Goal: Task Accomplishment & Management: Manage account settings

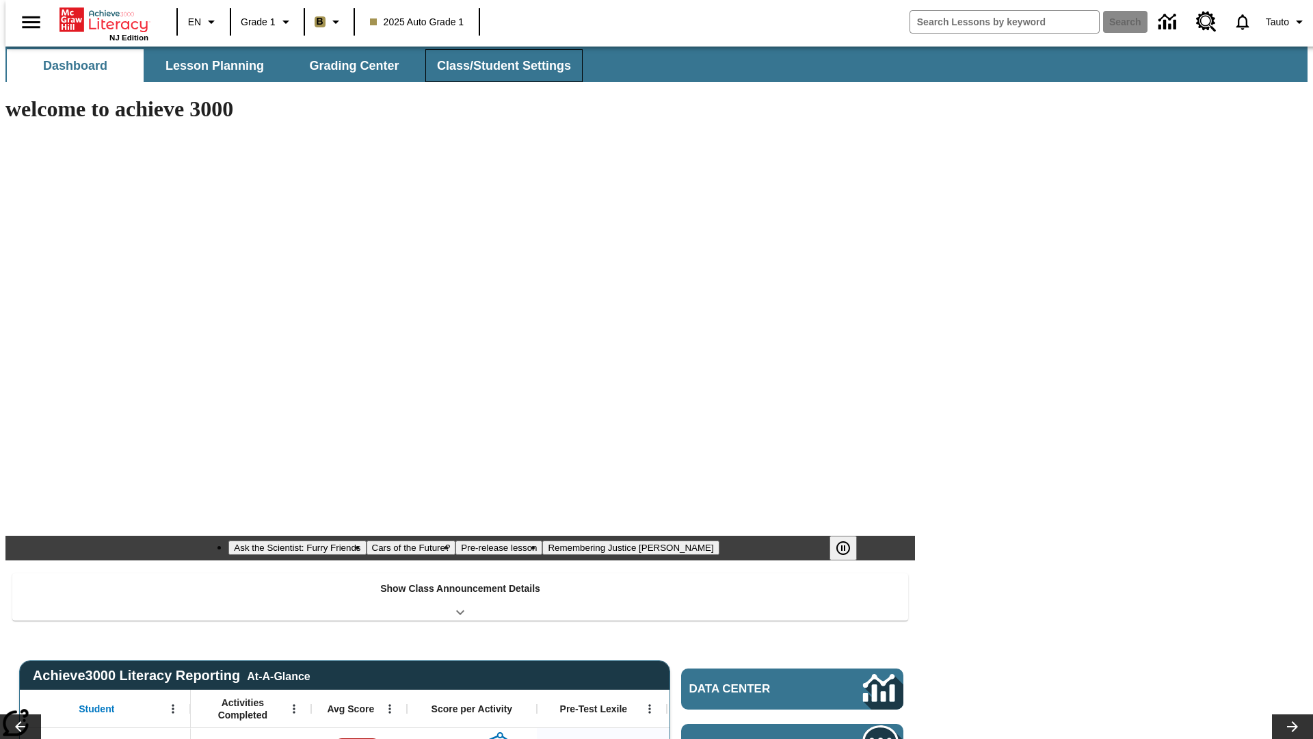
click at [496, 66] on button "Class/Student Settings" at bounding box center [503, 65] width 157 height 33
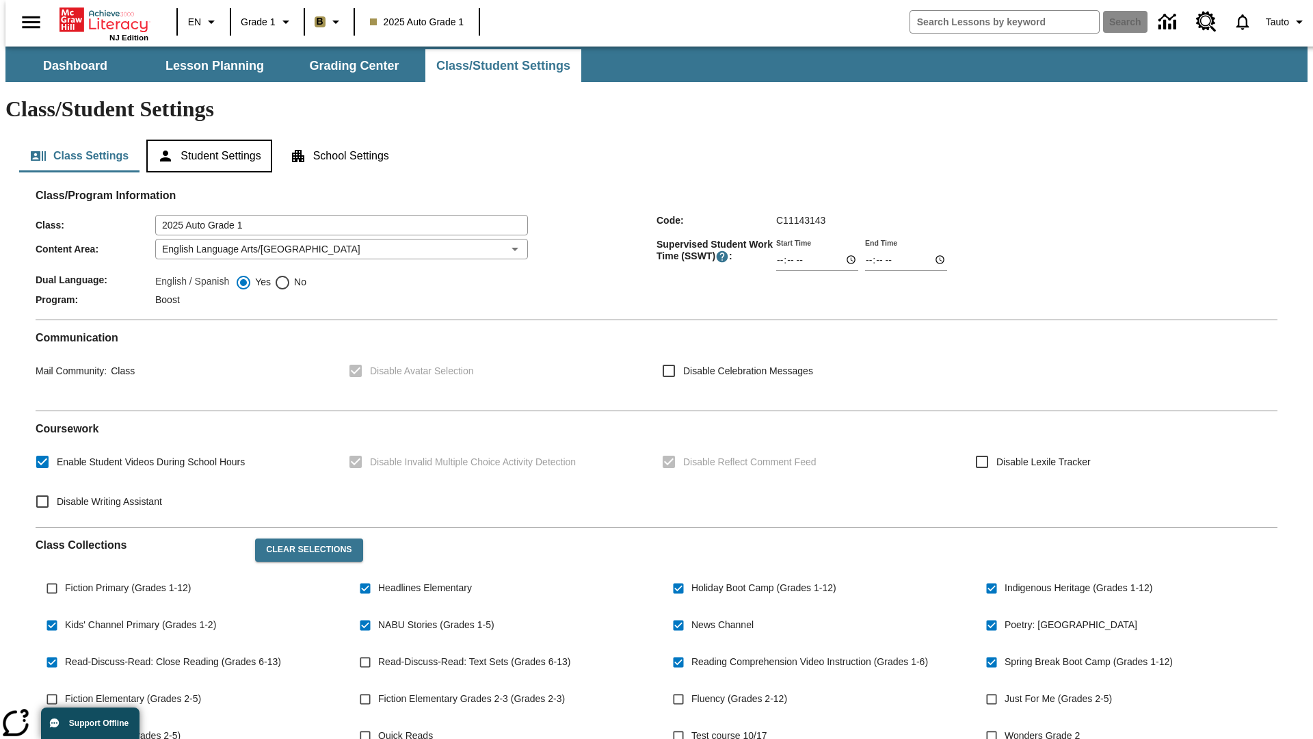
click at [206, 139] on button "Student Settings" at bounding box center [208, 155] width 125 height 33
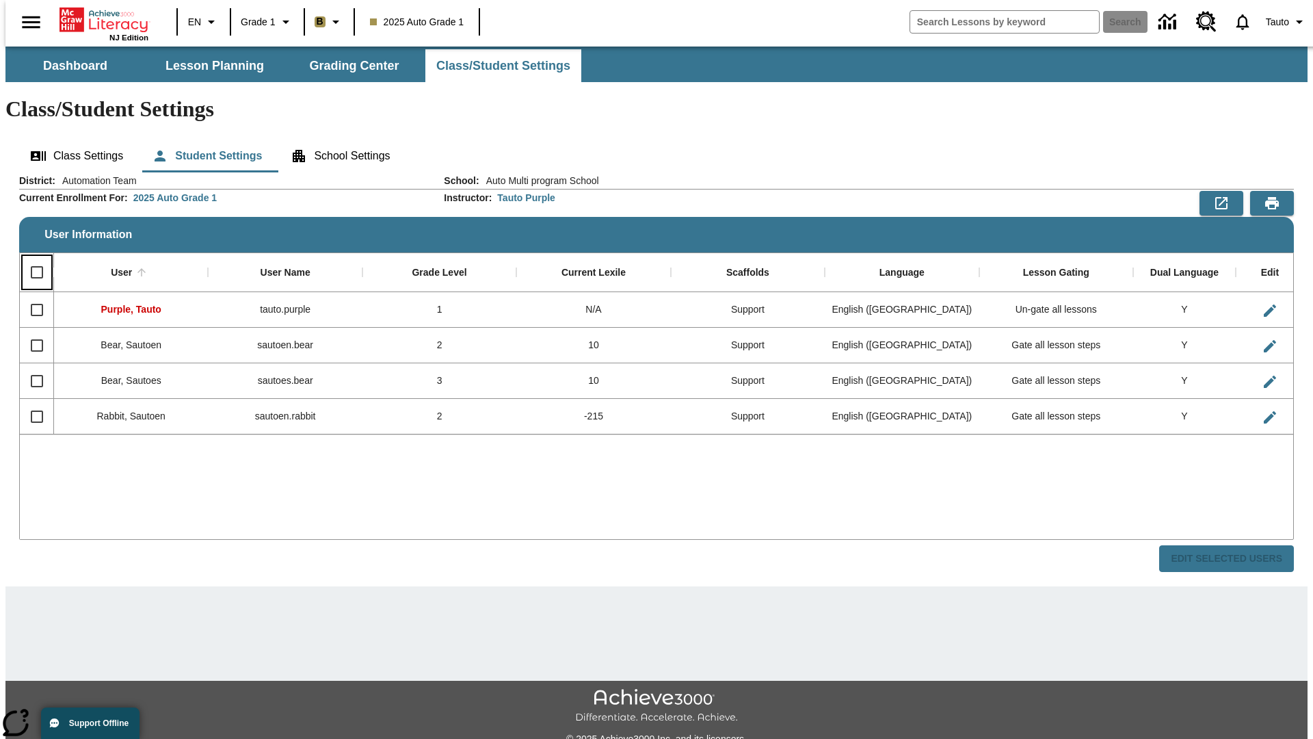
click at [31, 258] on input "Select all rows" at bounding box center [37, 272] width 29 height 29
checkbox input "true"
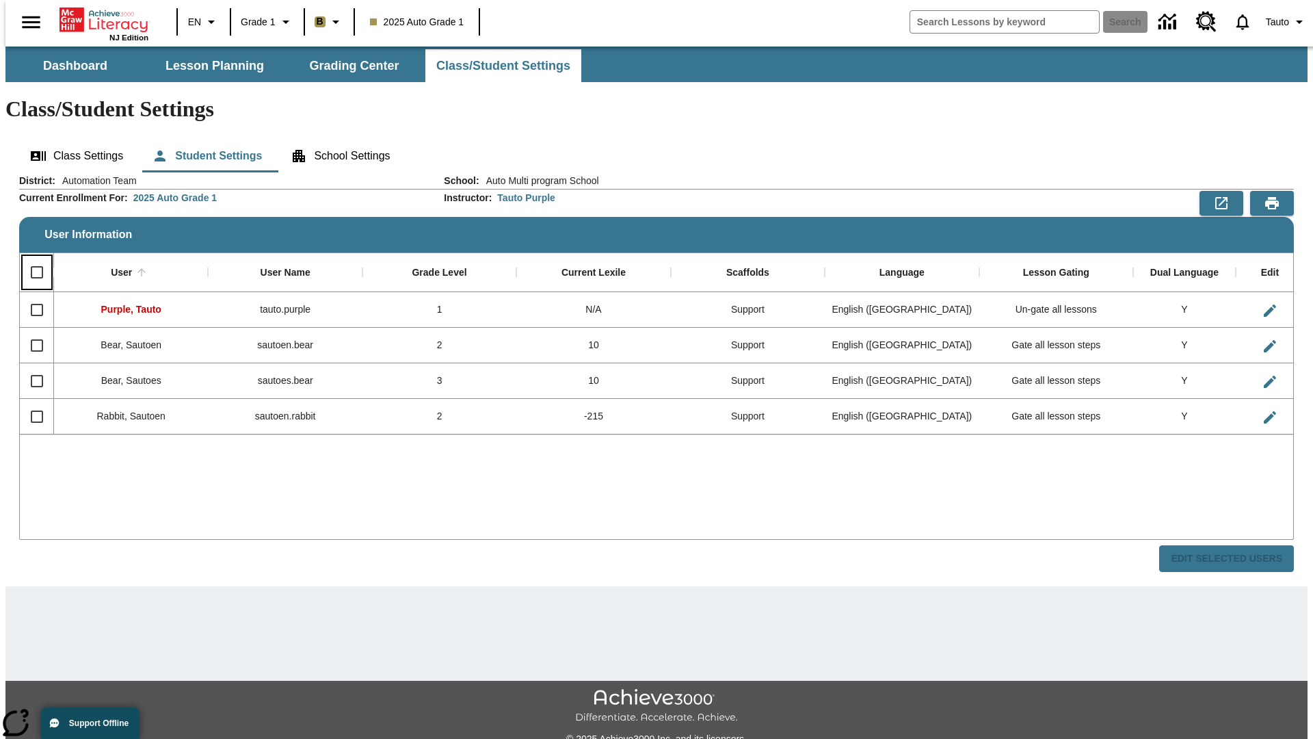
checkbox input "true"
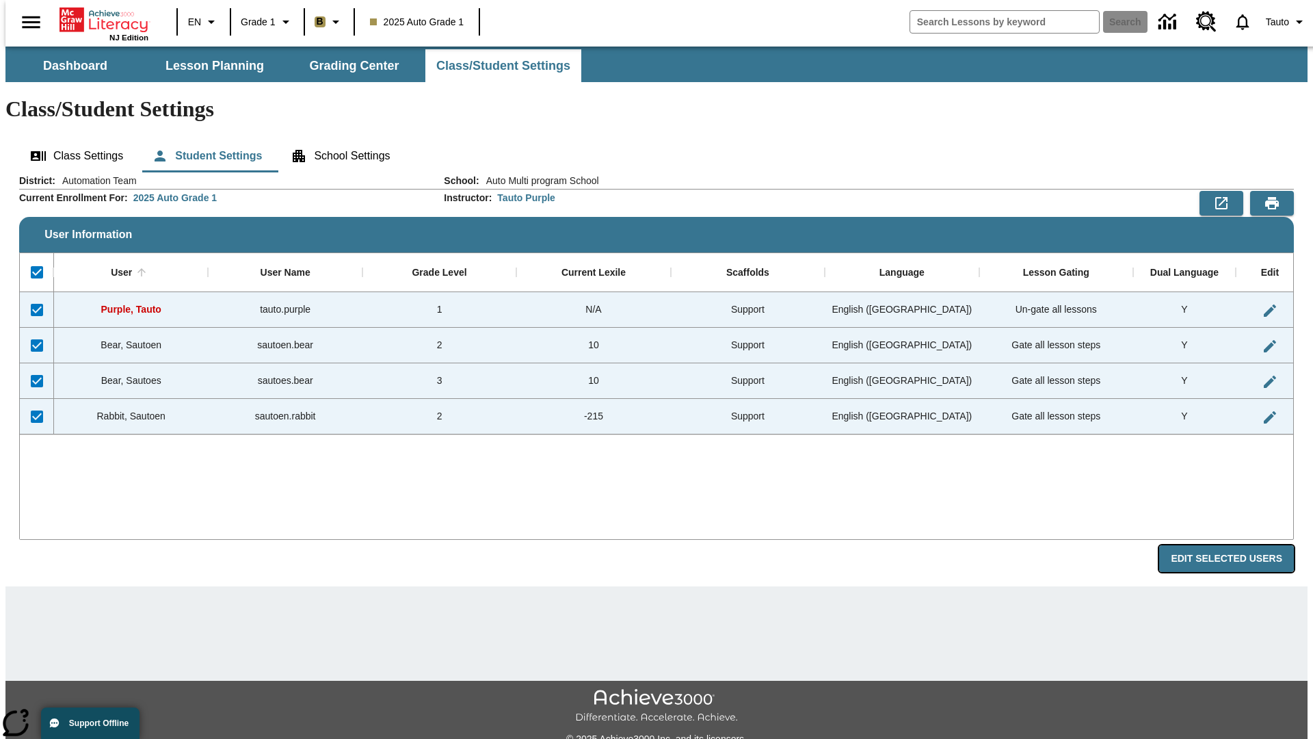
click at [1237, 545] on button "Edit Selected Users" at bounding box center [1226, 558] width 135 height 27
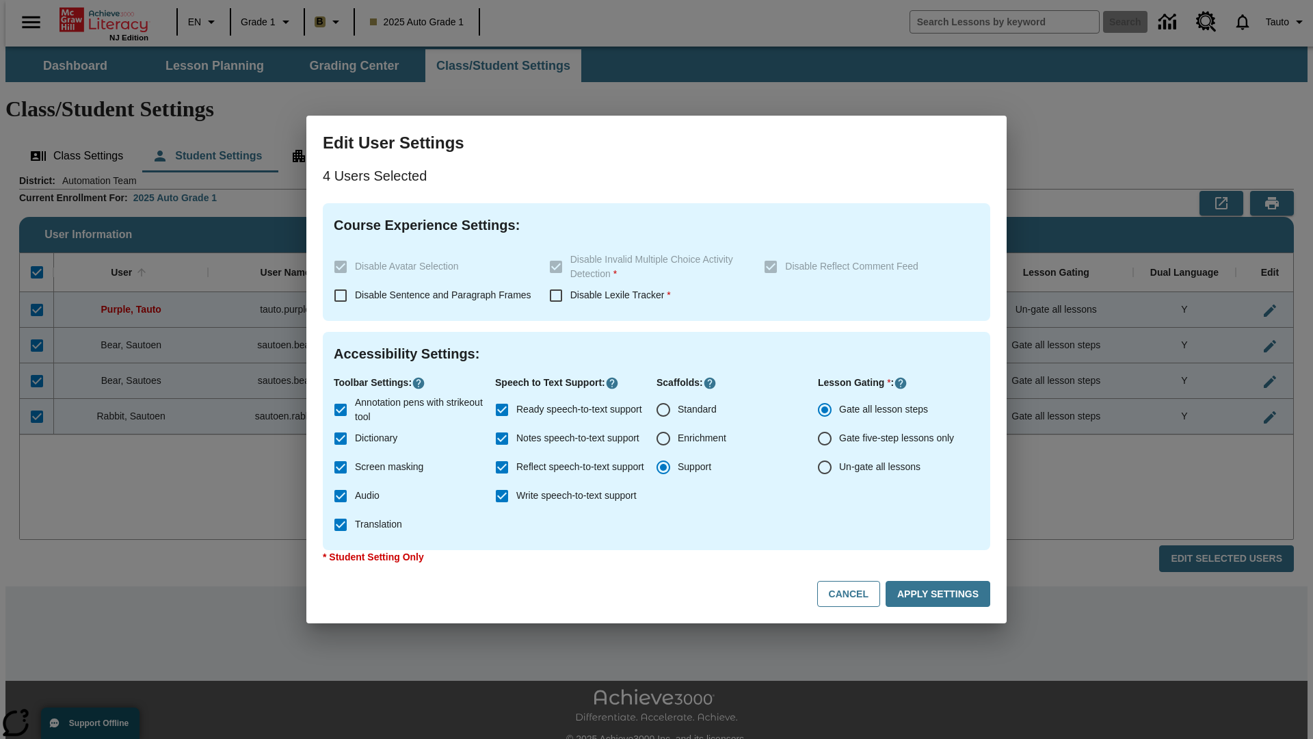
click at [663, 438] on input "Enrichment" at bounding box center [663, 438] width 29 height 29
click at [855, 594] on button "Cancel" at bounding box center [848, 594] width 63 height 27
radio input "false"
radio input "true"
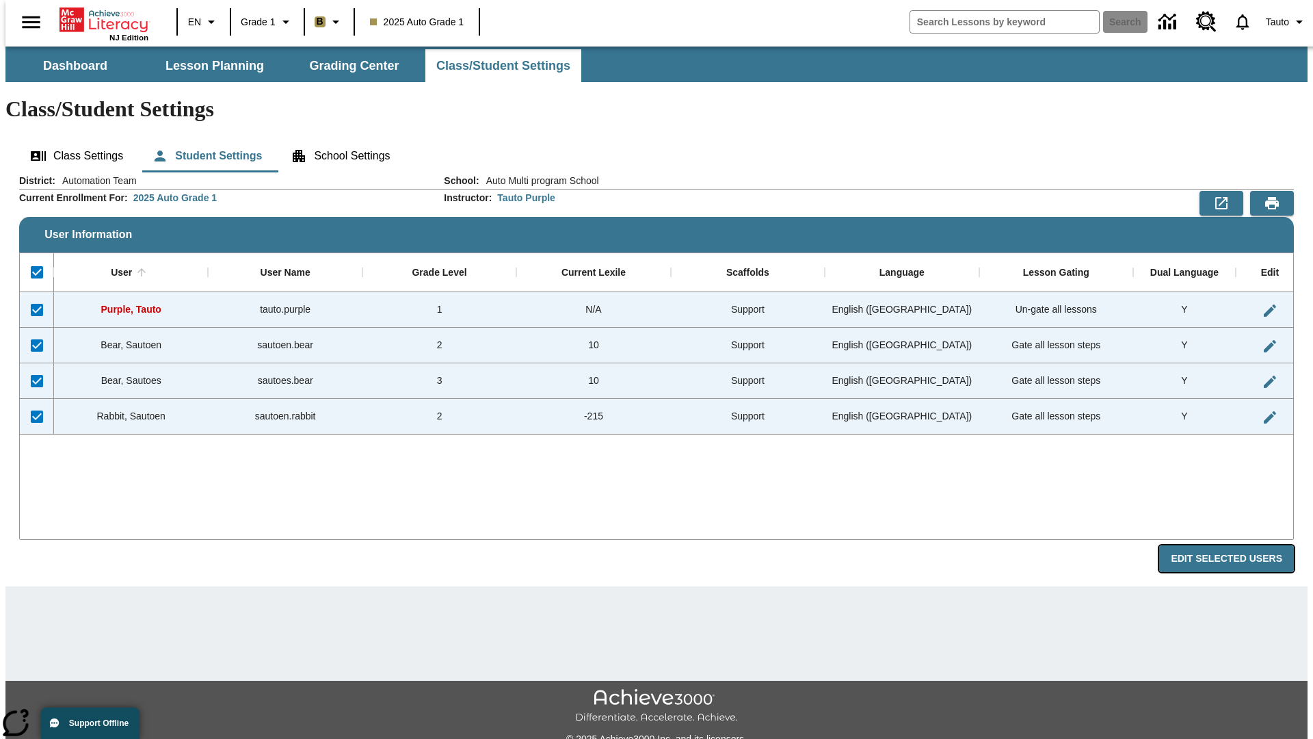
click at [1237, 545] on button "Edit Selected Users" at bounding box center [1226, 558] width 135 height 27
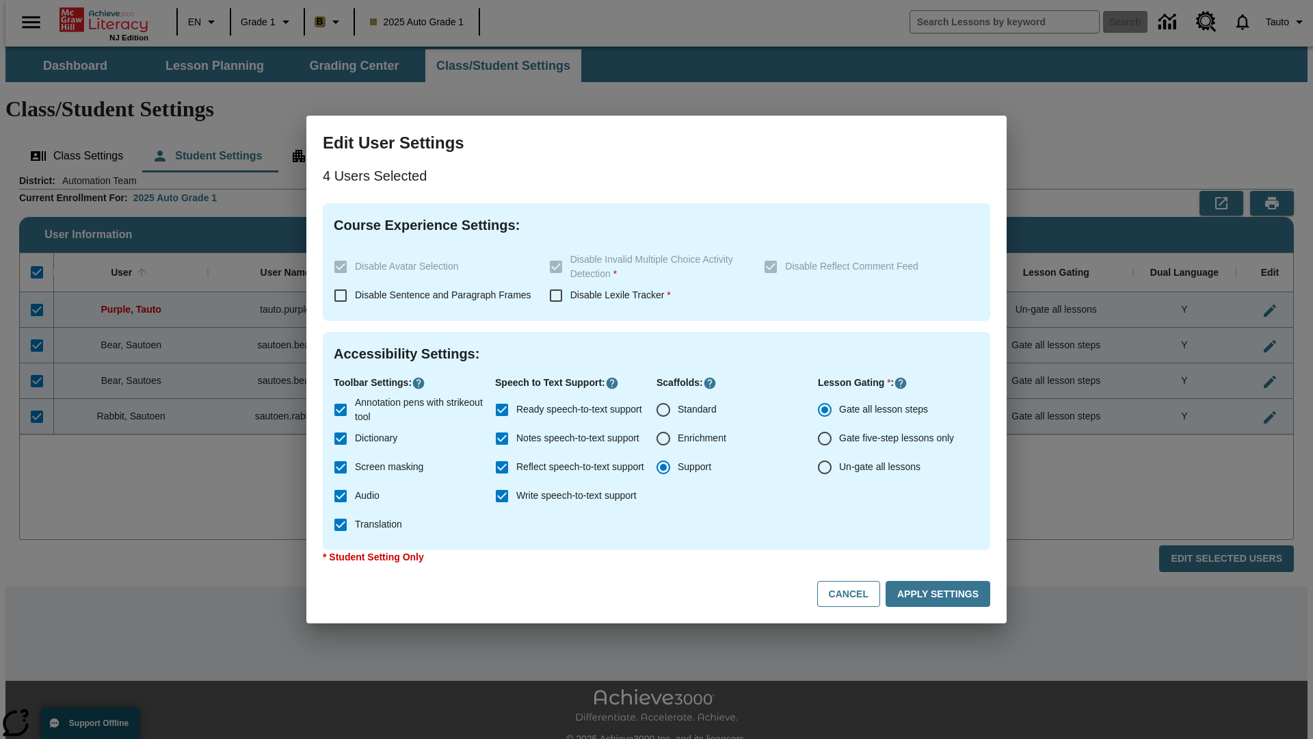
click at [663, 438] on input "Enrichment" at bounding box center [663, 438] width 29 height 29
radio input "true"
click at [940, 594] on button "Apply Settings" at bounding box center [938, 594] width 105 height 27
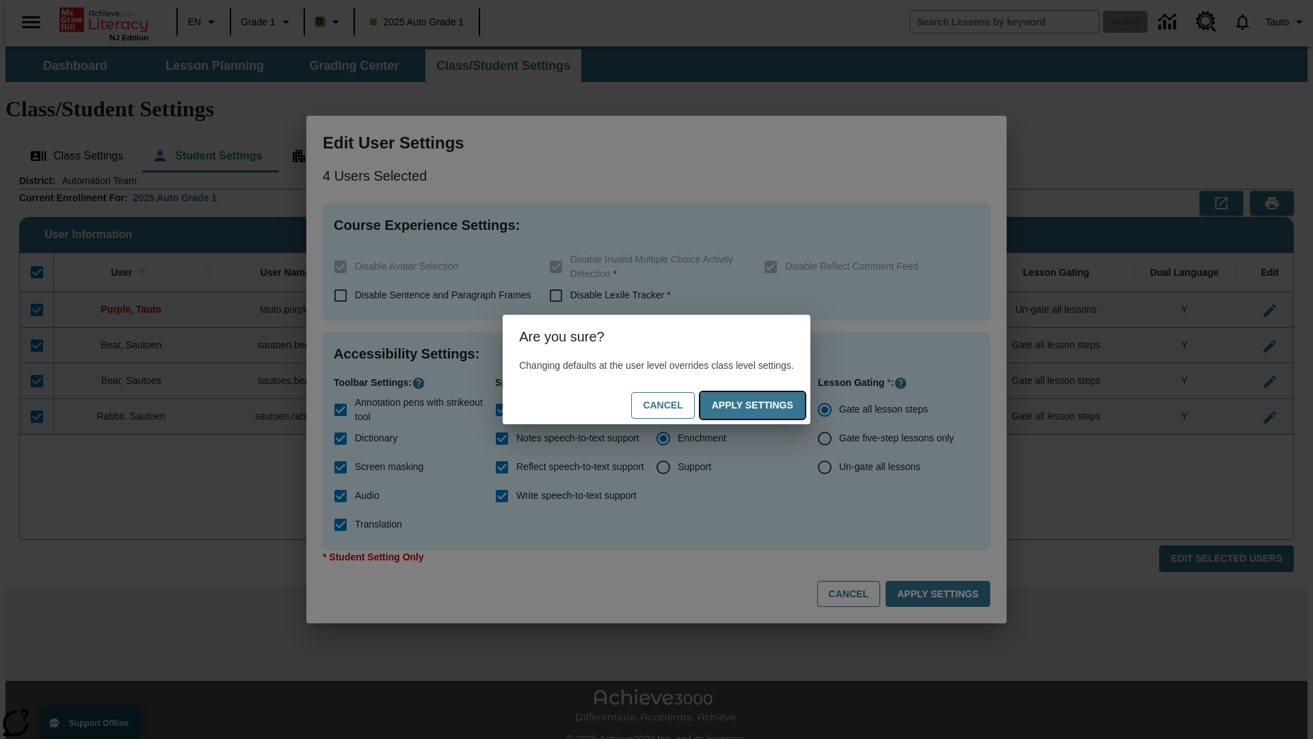
click at [766, 405] on button "Apply Settings" at bounding box center [752, 405] width 105 height 27
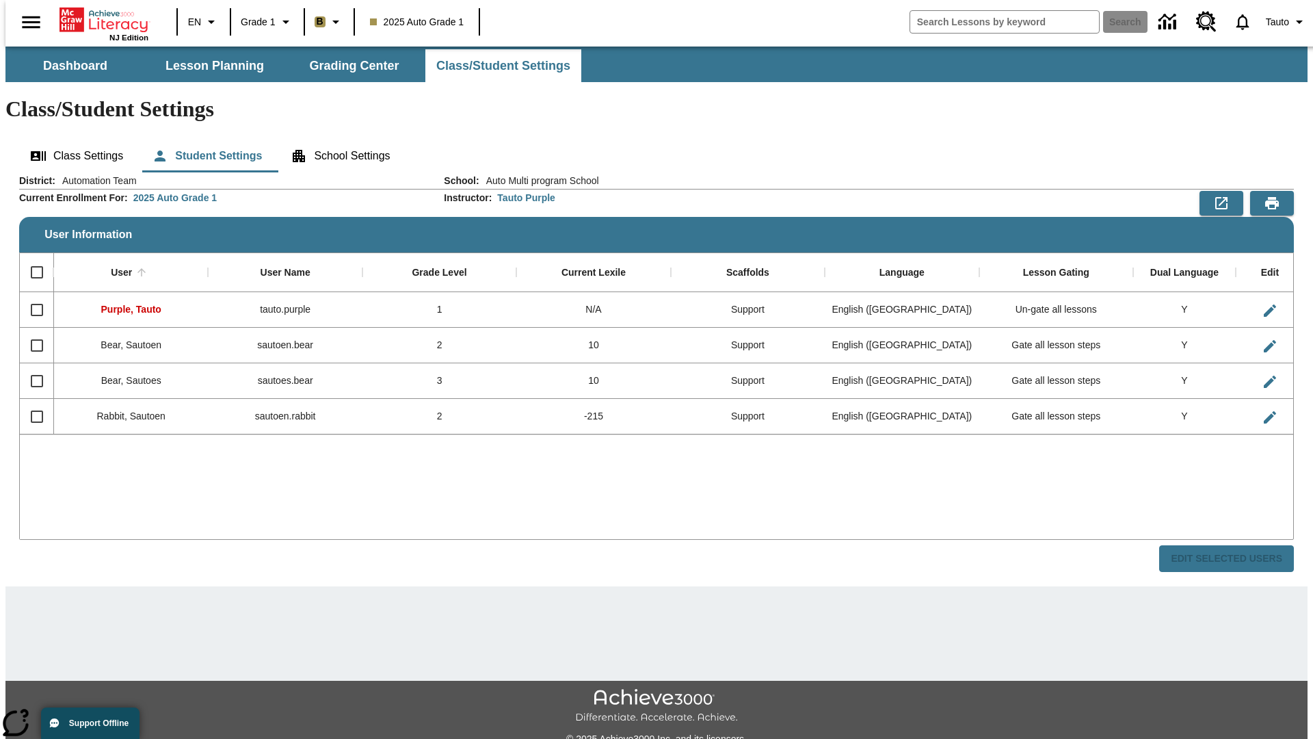
checkbox input "false"
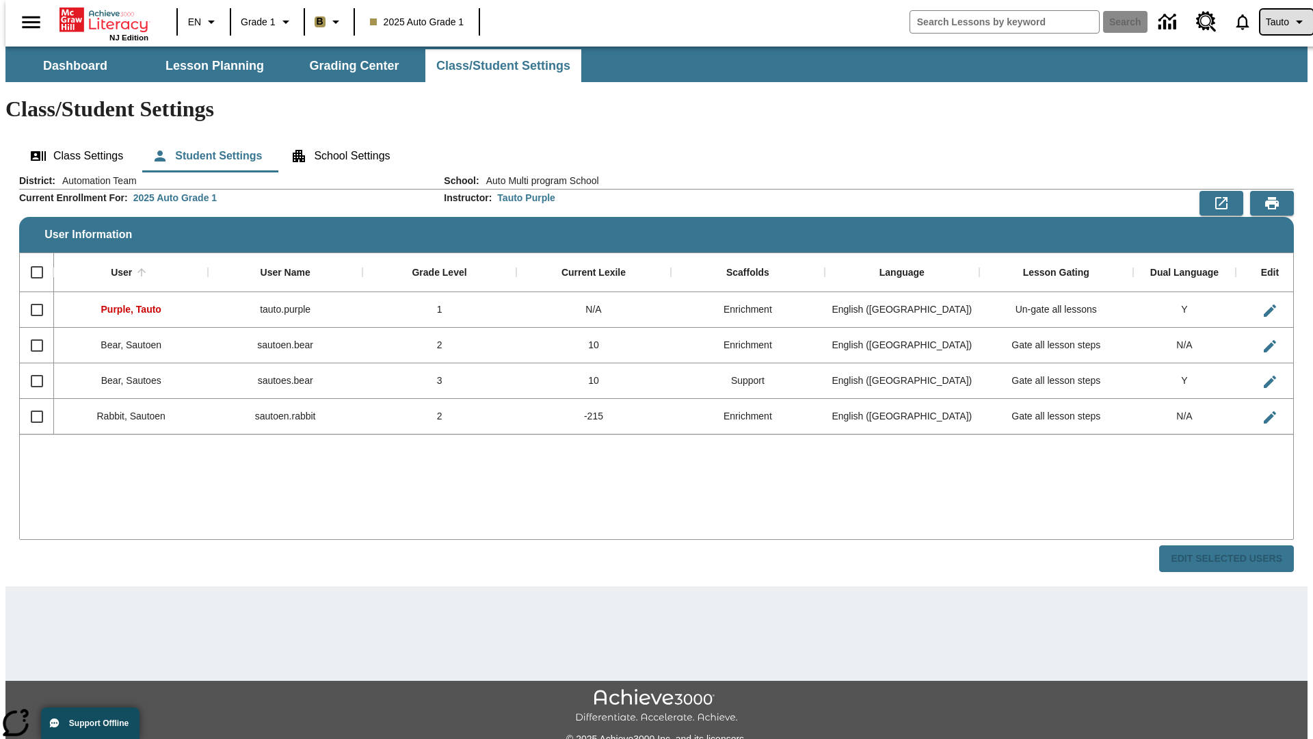
click at [1279, 22] on span "Tauto" at bounding box center [1277, 22] width 23 height 14
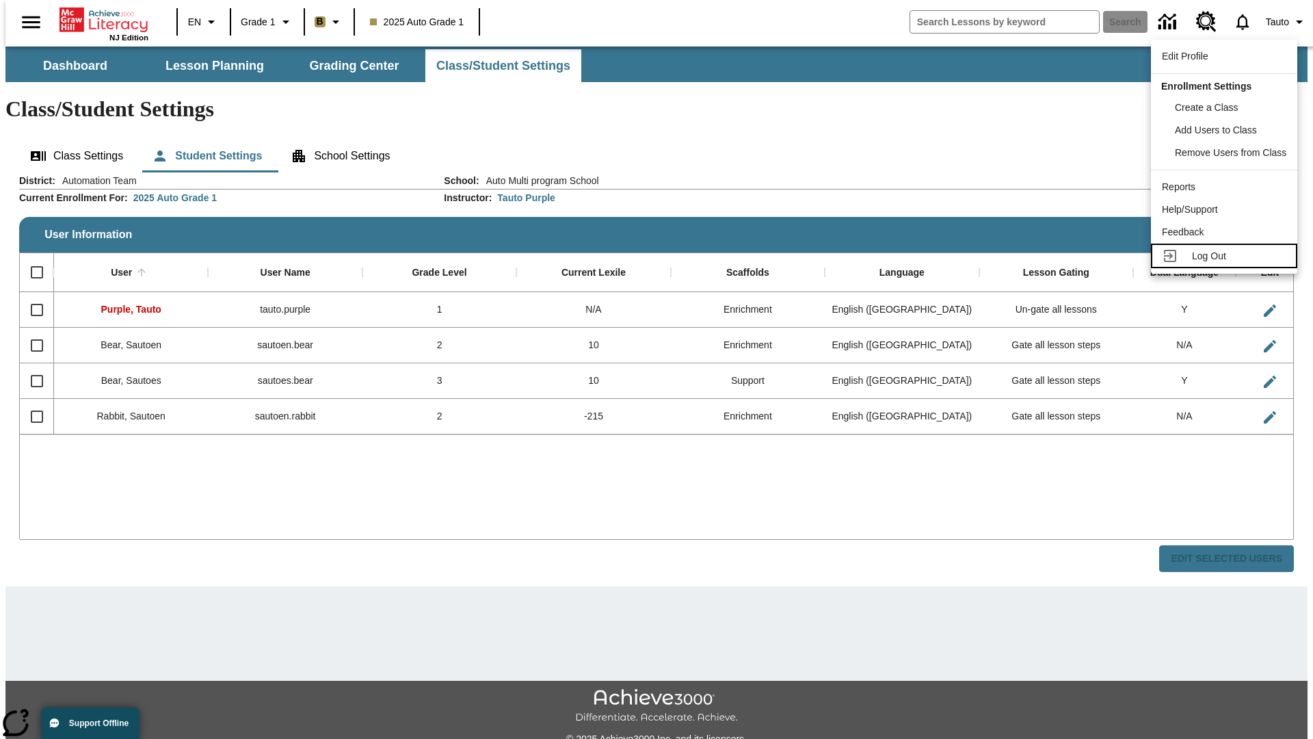
click at [1226, 256] on span "Log Out" at bounding box center [1209, 255] width 34 height 11
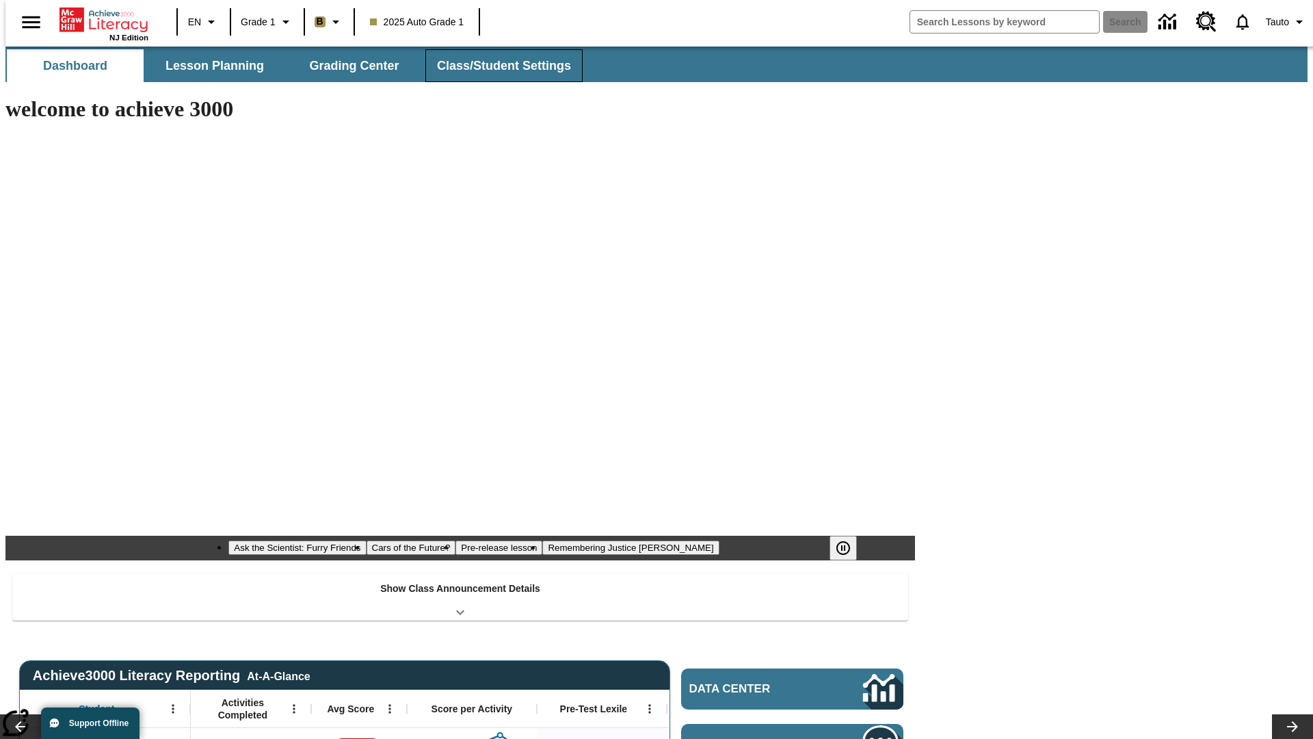
click at [496, 66] on button "Class/Student Settings" at bounding box center [503, 65] width 157 height 33
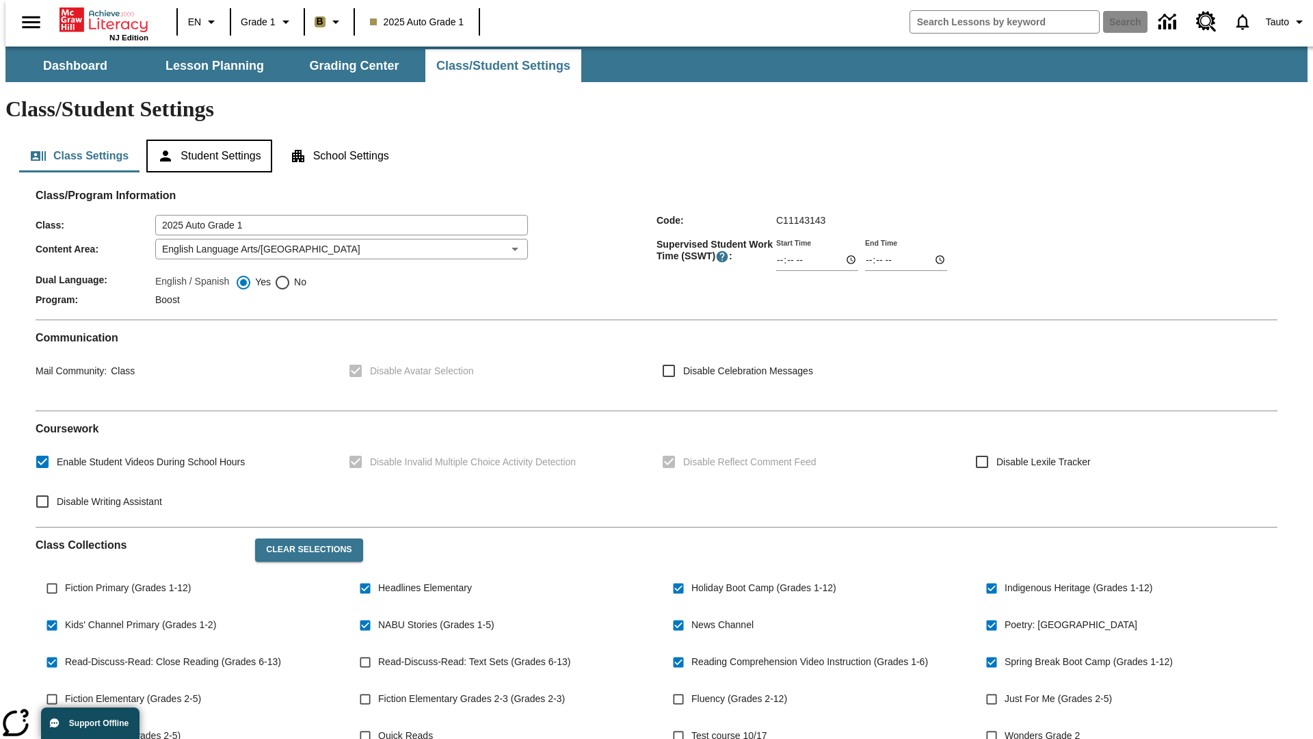
click at [206, 139] on button "Student Settings" at bounding box center [208, 155] width 125 height 33
